Goal: Information Seeking & Learning: Learn about a topic

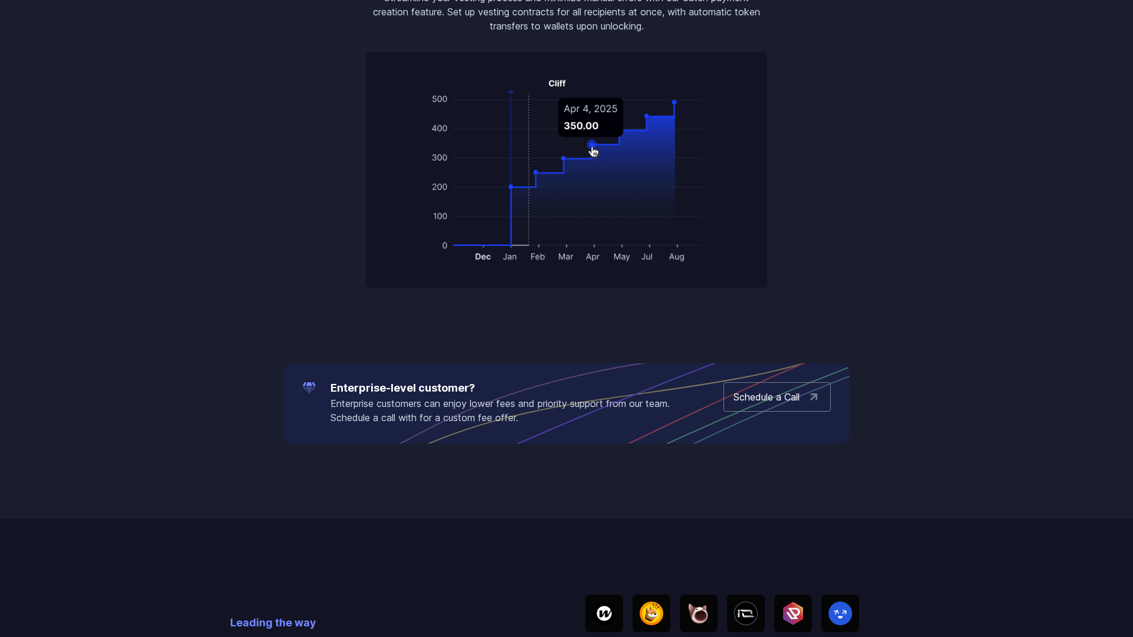
scroll to position [2450, 0]
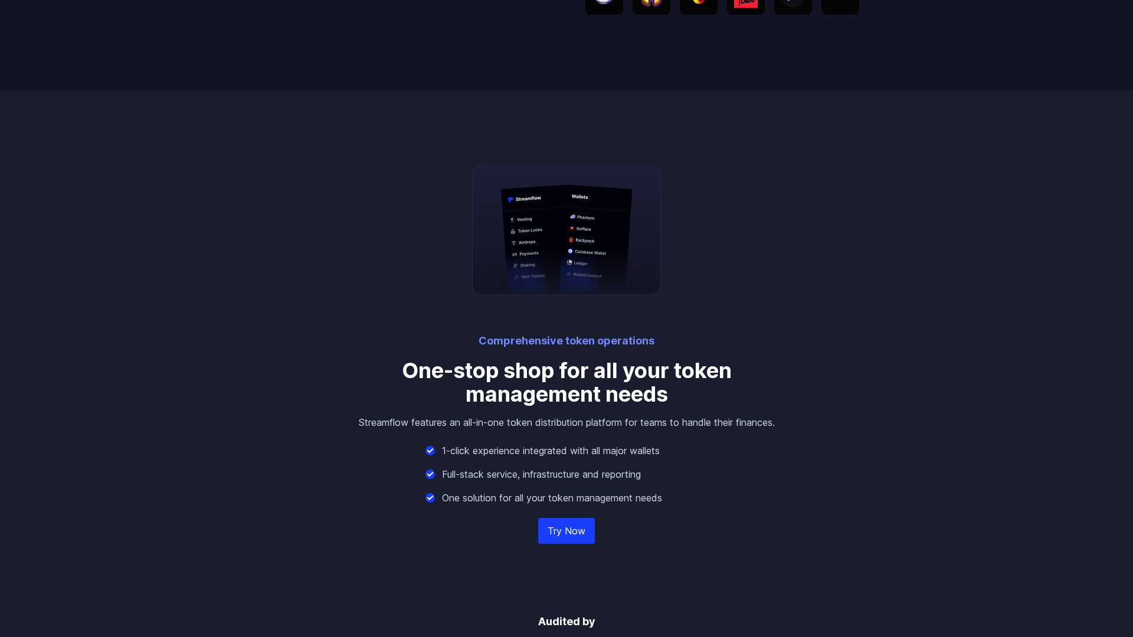
scroll to position [2450, 0]
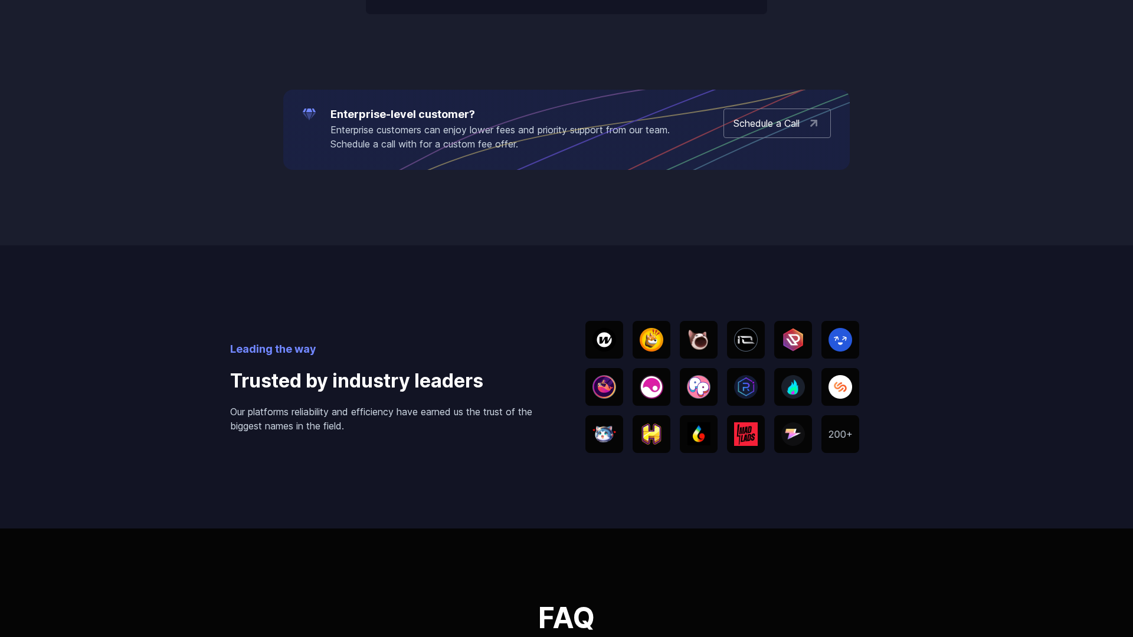
scroll to position [2450, 0]
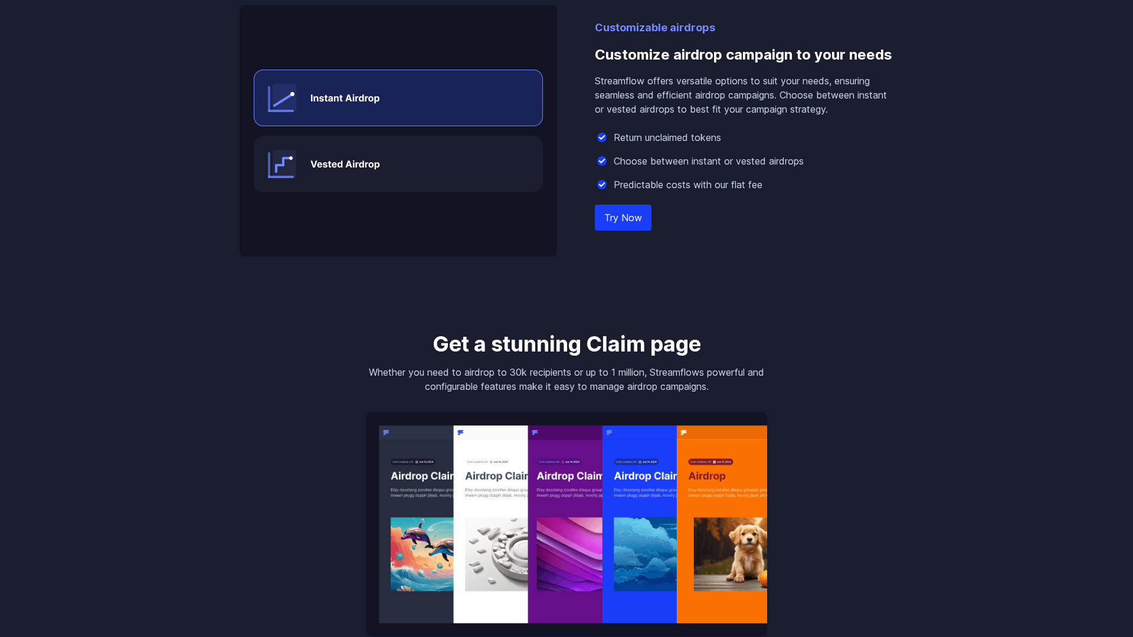
scroll to position [2450, 0]
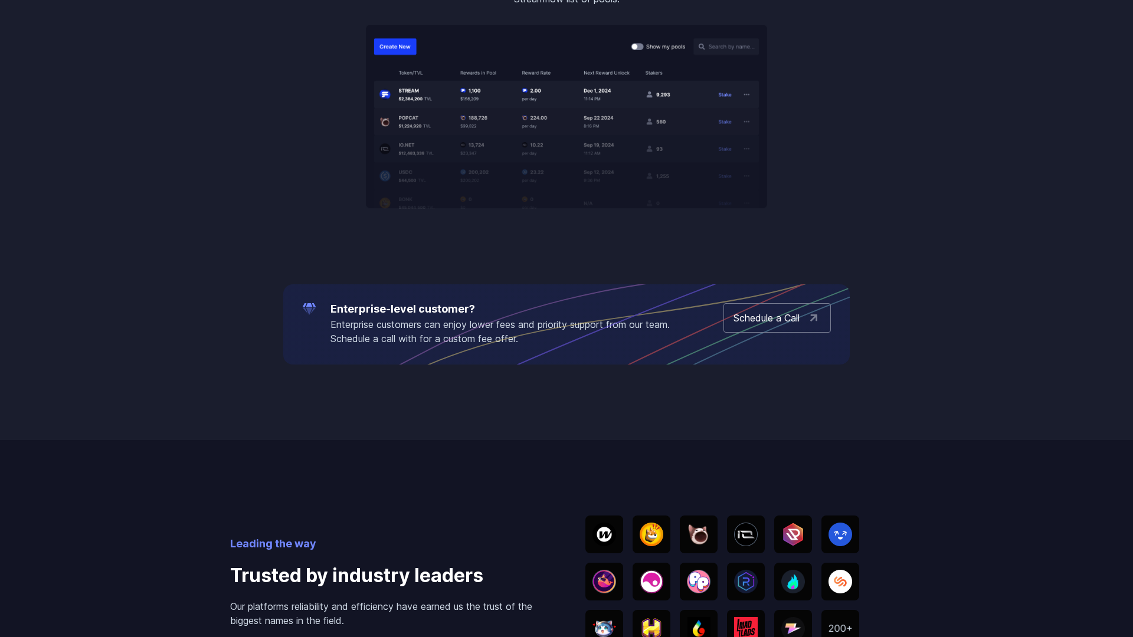
scroll to position [2450, 0]
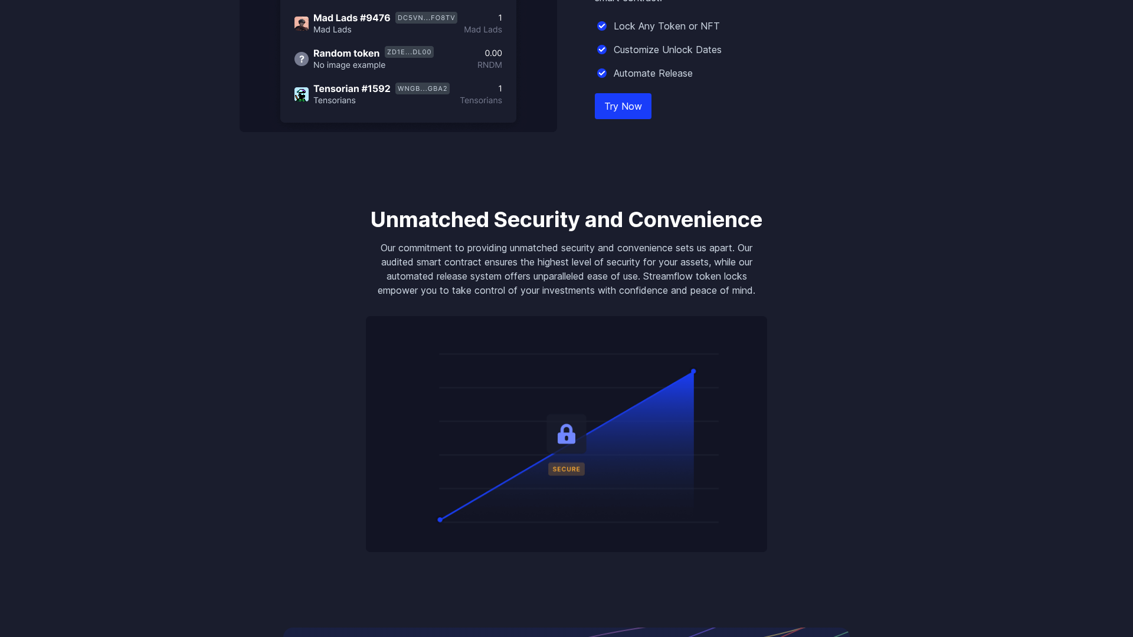
scroll to position [2450, 0]
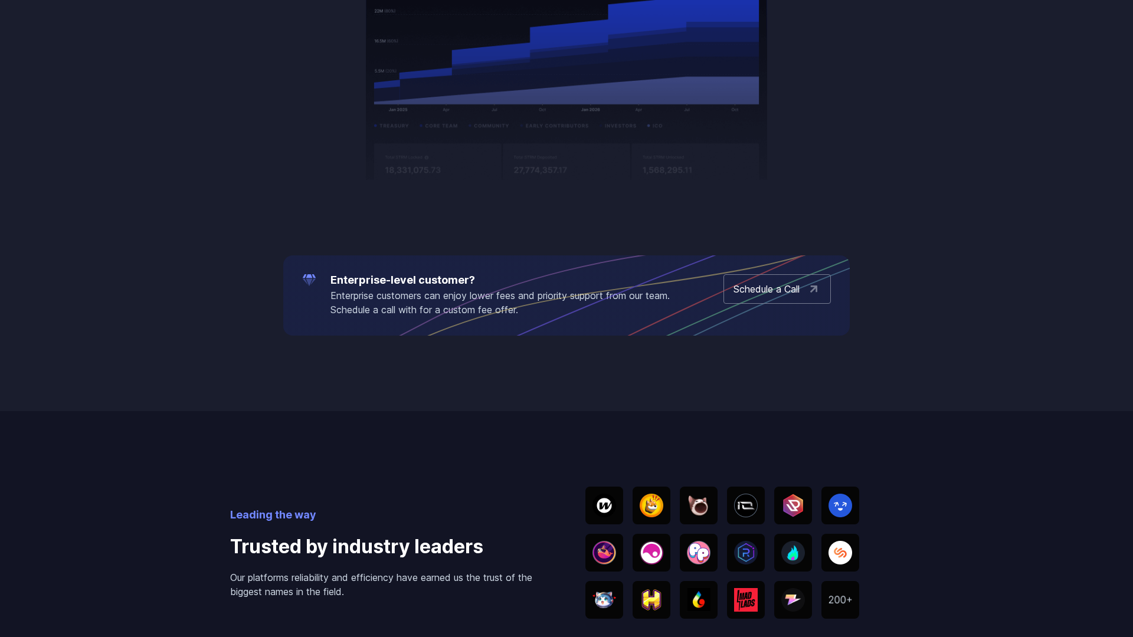
scroll to position [2450, 0]
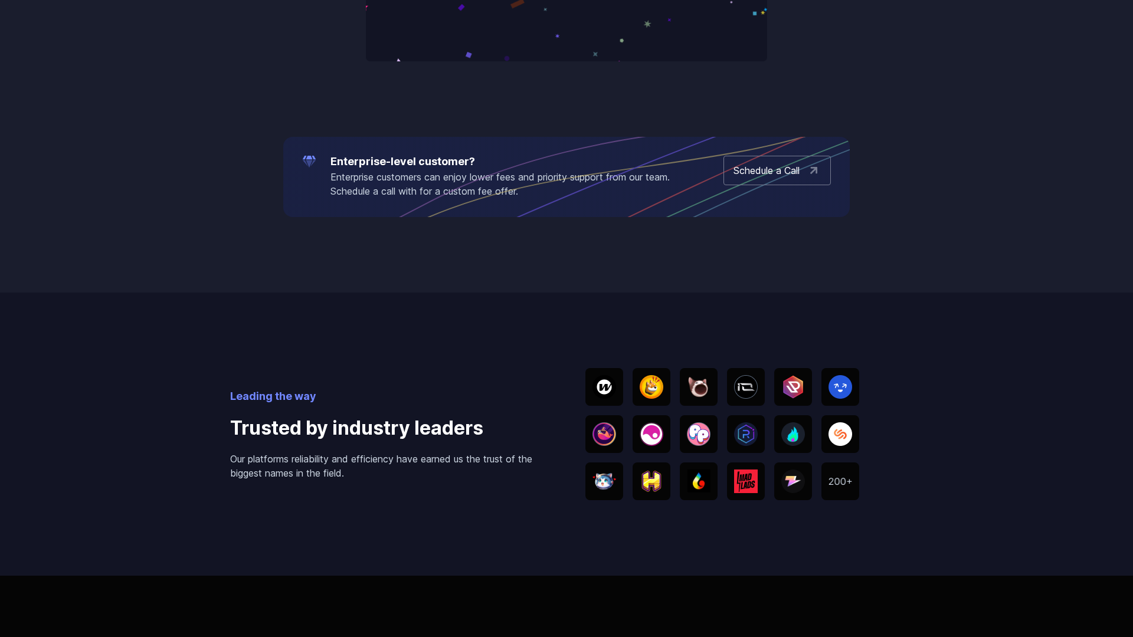
scroll to position [2450, 0]
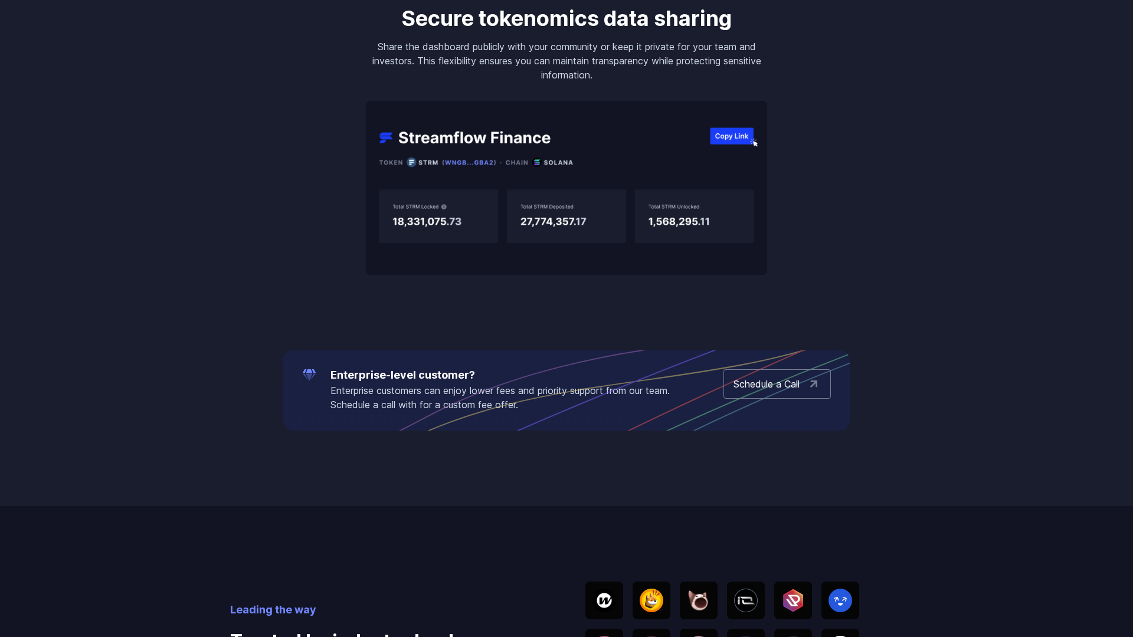
scroll to position [2450, 0]
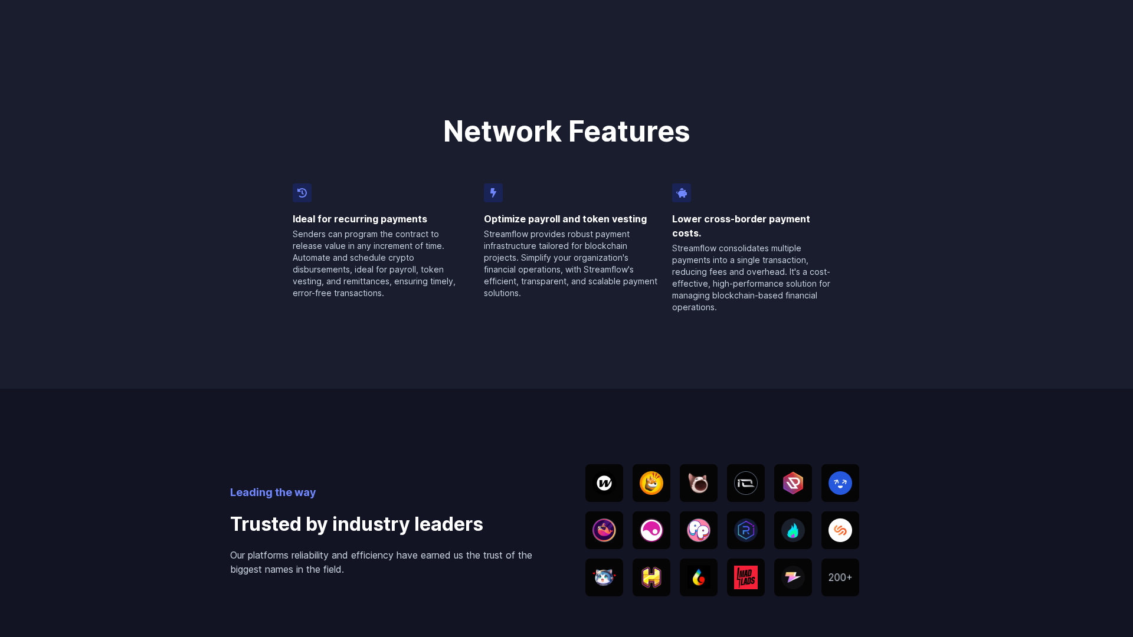
scroll to position [2450, 0]
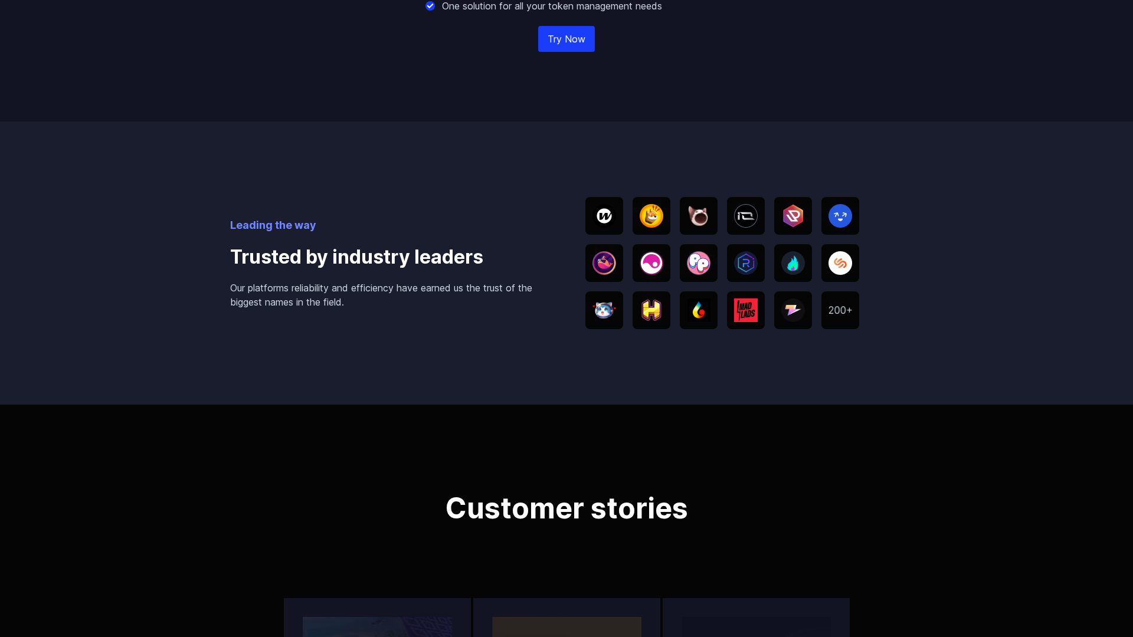
scroll to position [2450, 0]
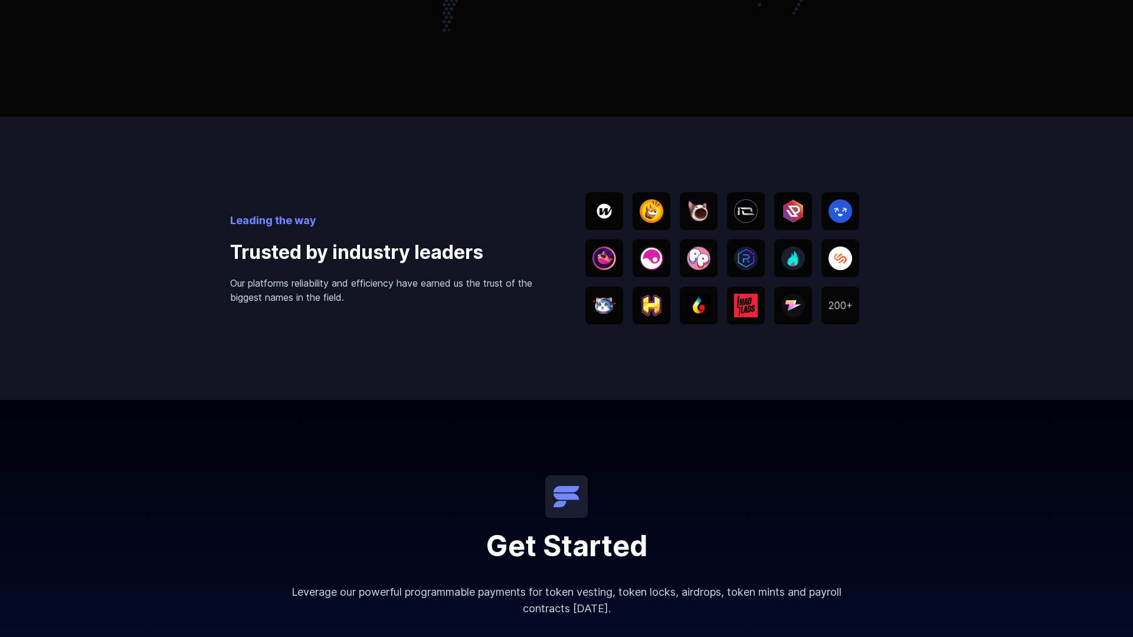
scroll to position [2332, 0]
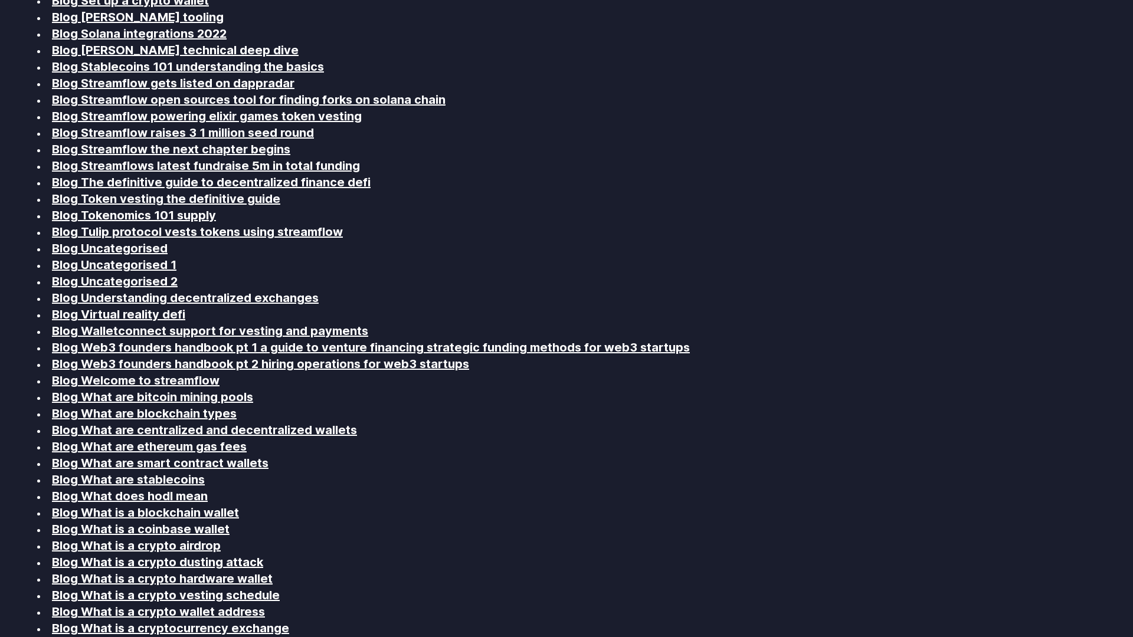
scroll to position [2450, 0]
